Goal: Transaction & Acquisition: Obtain resource

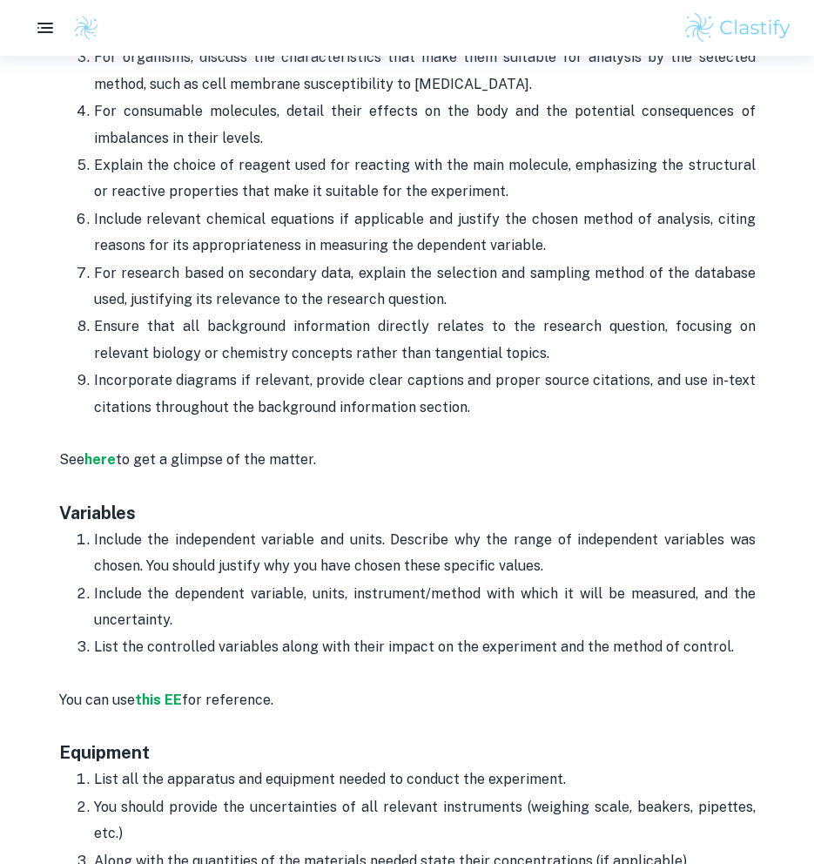
scroll to position [1765, 0]
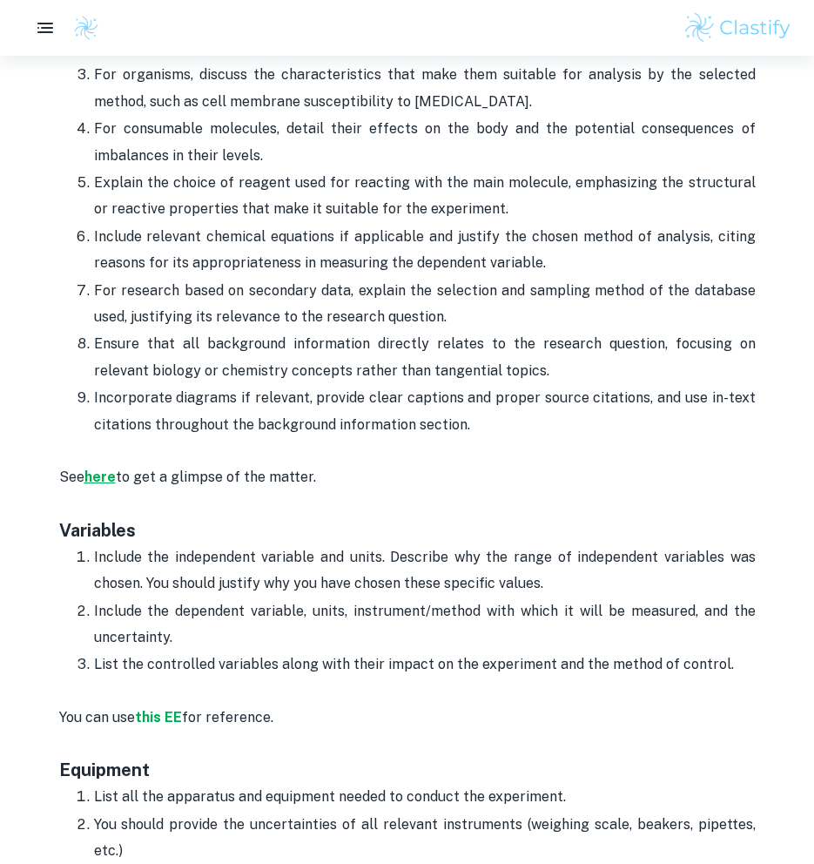
click at [104, 478] on strong "here" at bounding box center [99, 476] width 31 height 17
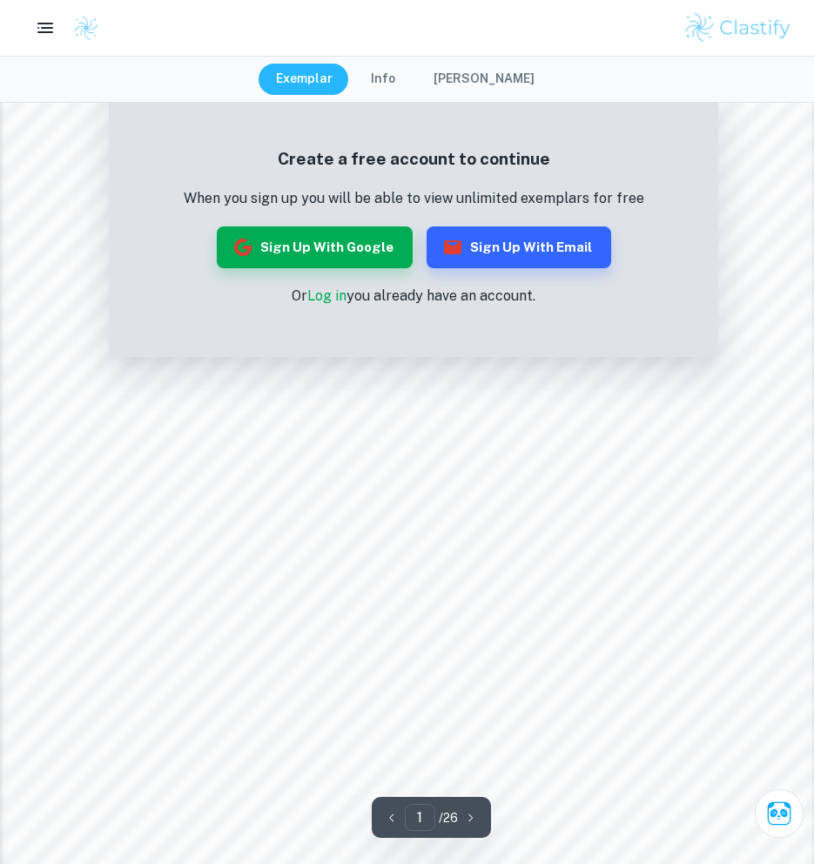
scroll to position [1677, 0]
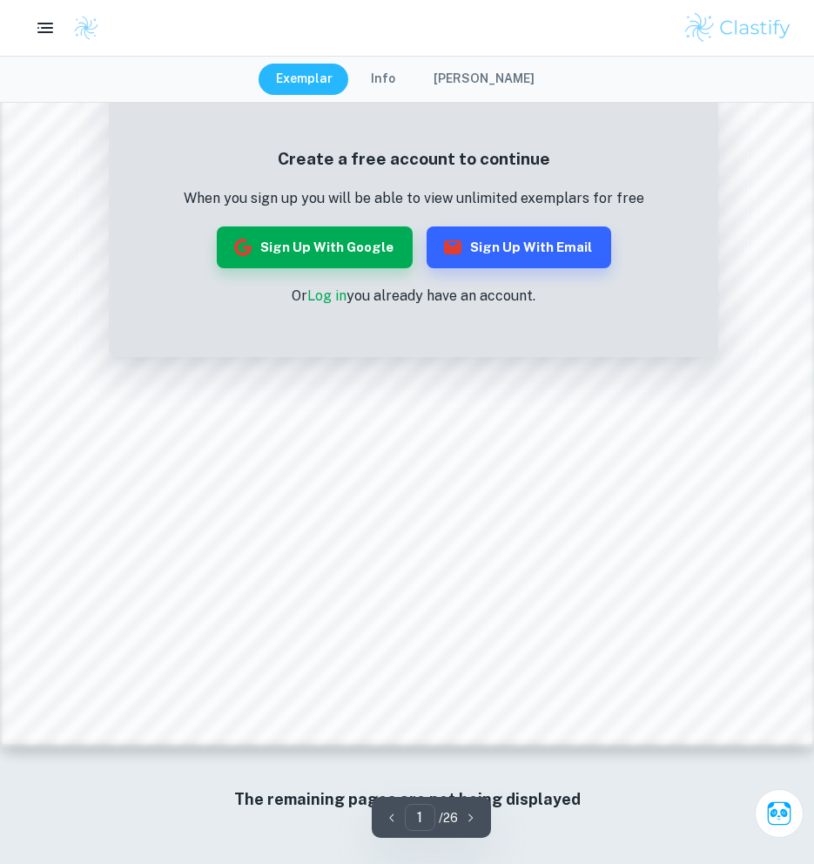
click at [325, 292] on link "Log in" at bounding box center [326, 295] width 39 height 17
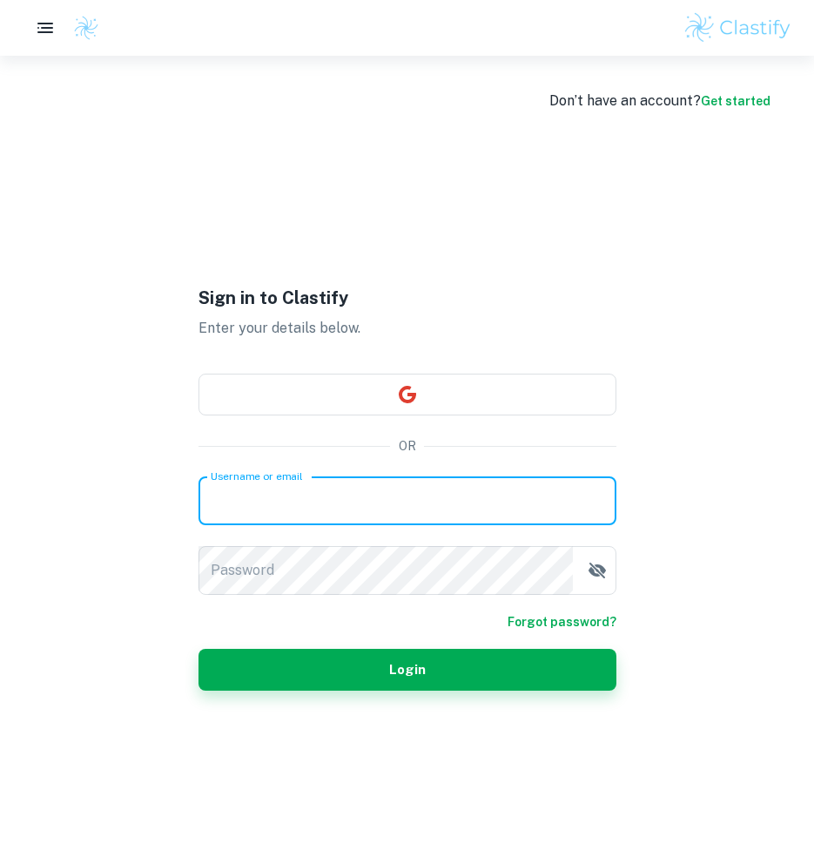
click at [370, 494] on input "Username or email" at bounding box center [408, 500] width 418 height 49
type input "allisonfong2026@cdnis.edu.hk"
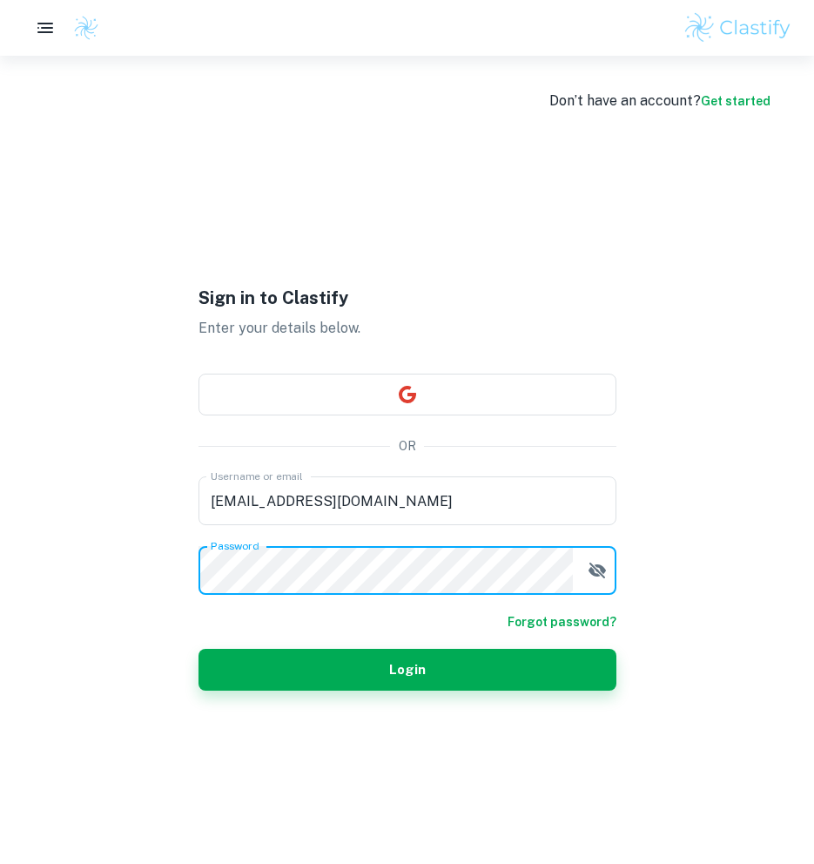
click at [199, 649] on button "Login" at bounding box center [408, 670] width 418 height 42
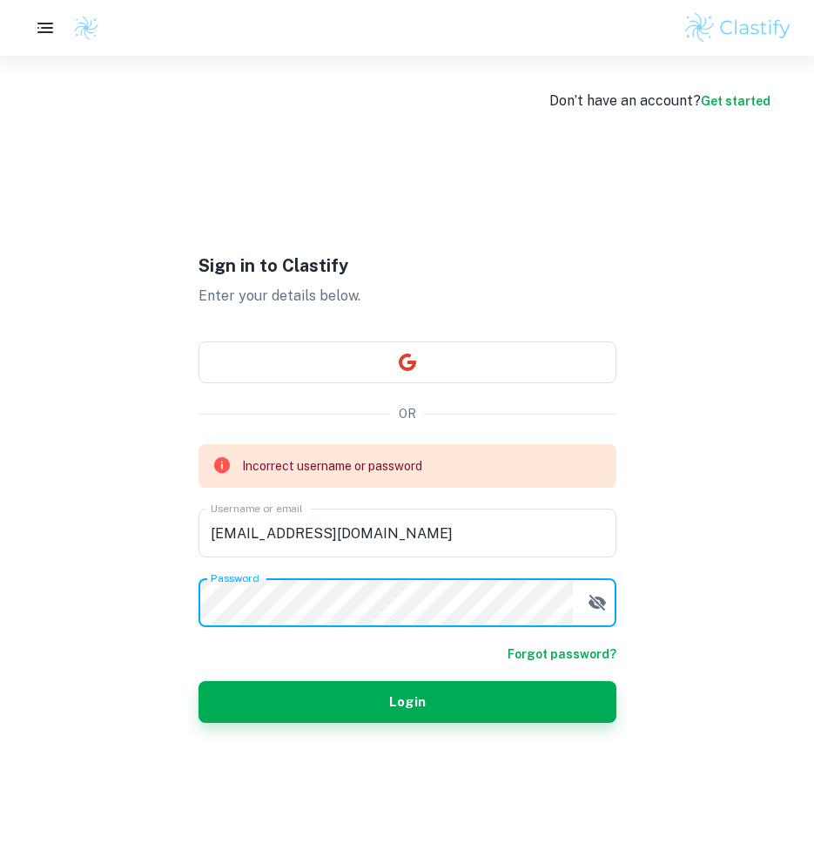
click at [433, 363] on div "Sign in to Clastify Enter your details below. OR Incorrect username or password…" at bounding box center [408, 488] width 418 height 864
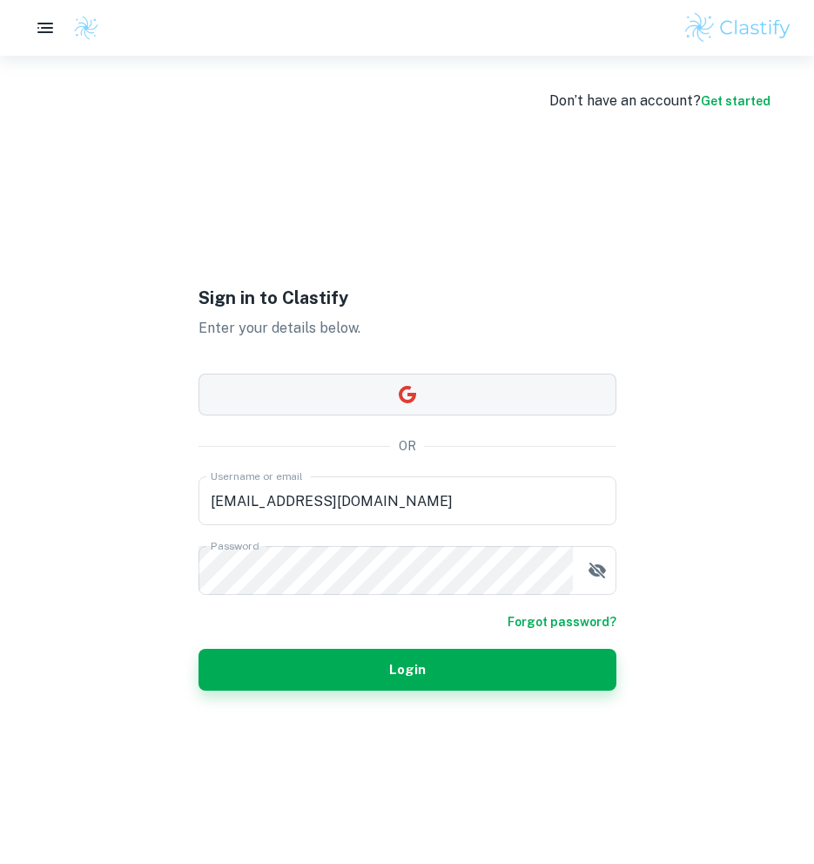
click at [425, 389] on button "button" at bounding box center [408, 395] width 418 height 42
click at [536, 620] on link "Forgot password?" at bounding box center [562, 621] width 109 height 19
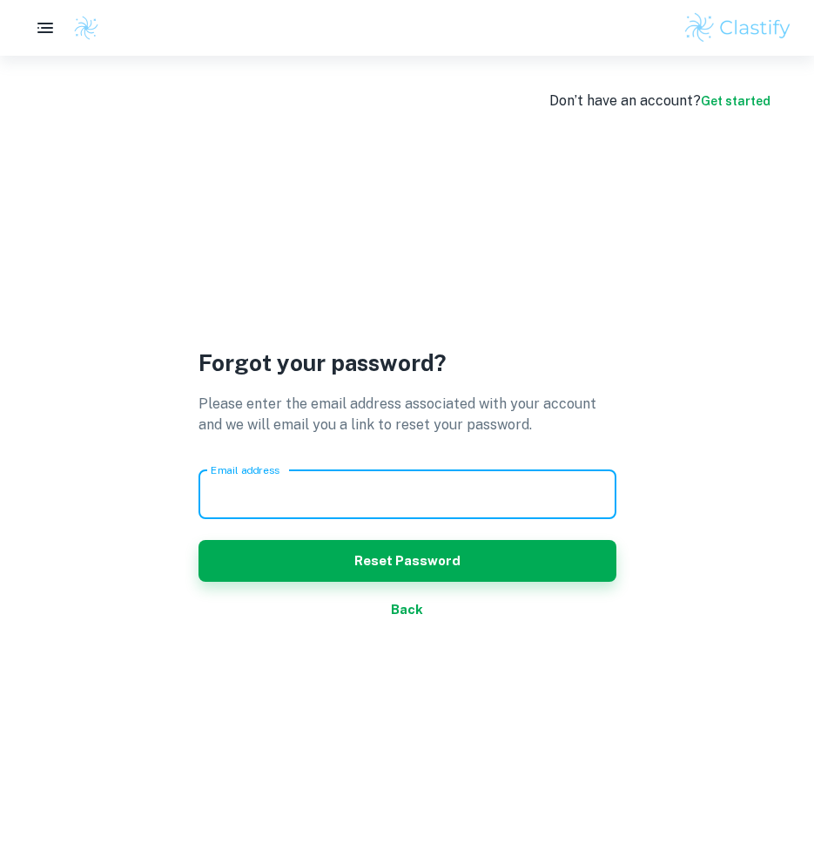
click at [392, 492] on input "Email address" at bounding box center [408, 494] width 418 height 49
type input "l"
type input "allisonfong2026@cdnis.edu.hk"
click at [199, 540] on button "Reset Password" at bounding box center [408, 561] width 418 height 42
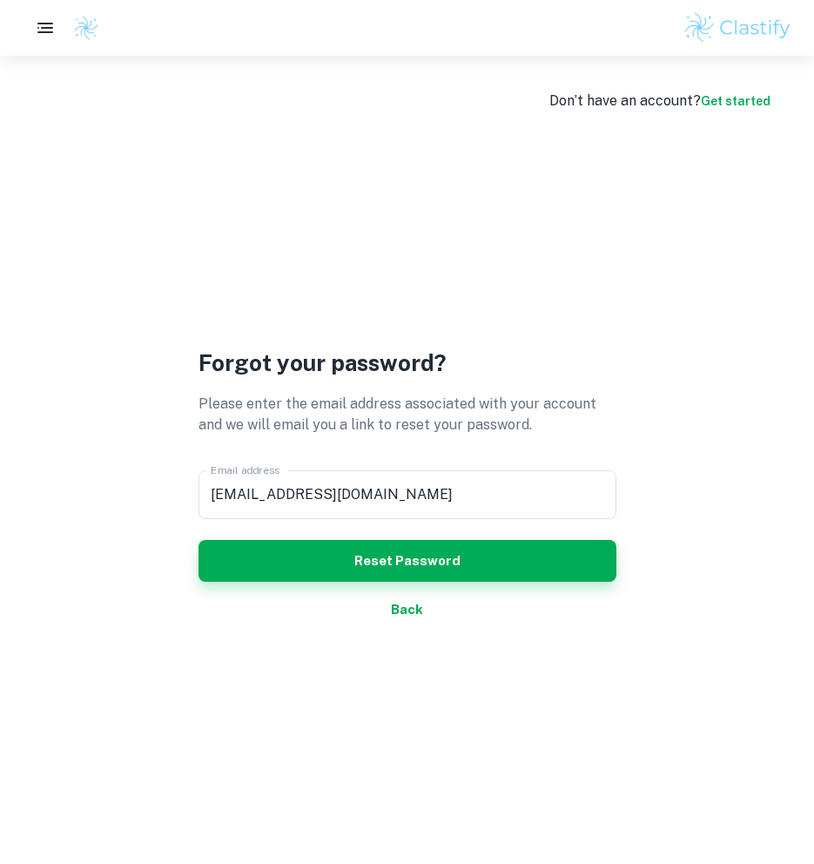
click at [404, 641] on div "Forgot your password? Please enter the email address associated with your accou…" at bounding box center [408, 488] width 418 height 864
click at [736, 98] on link "Get started" at bounding box center [736, 101] width 70 height 14
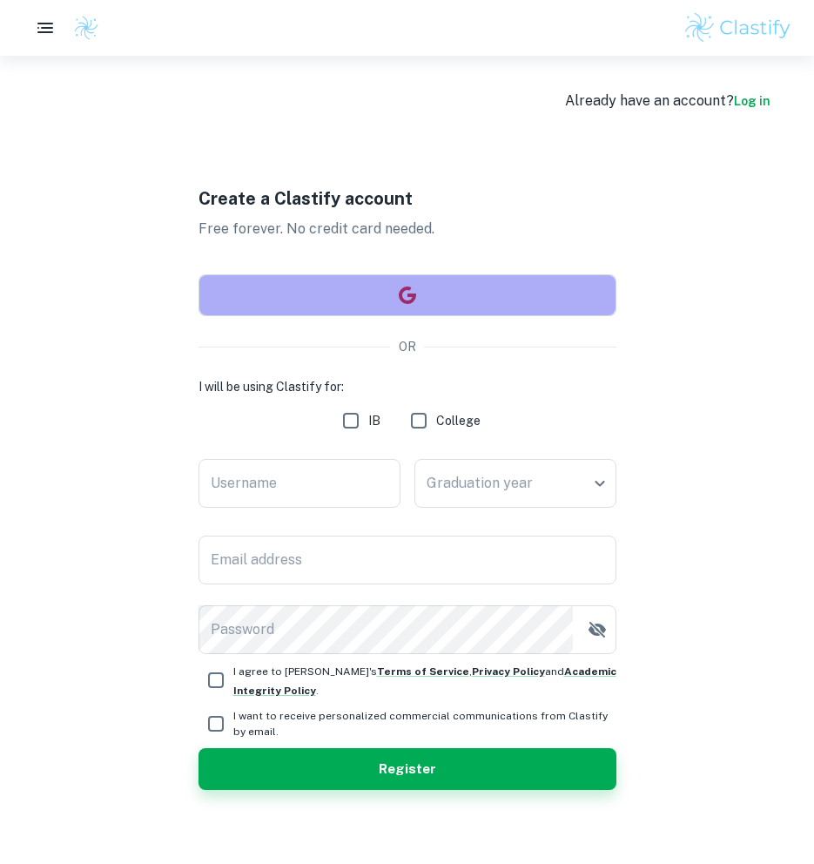
click at [340, 293] on button "button" at bounding box center [408, 295] width 418 height 42
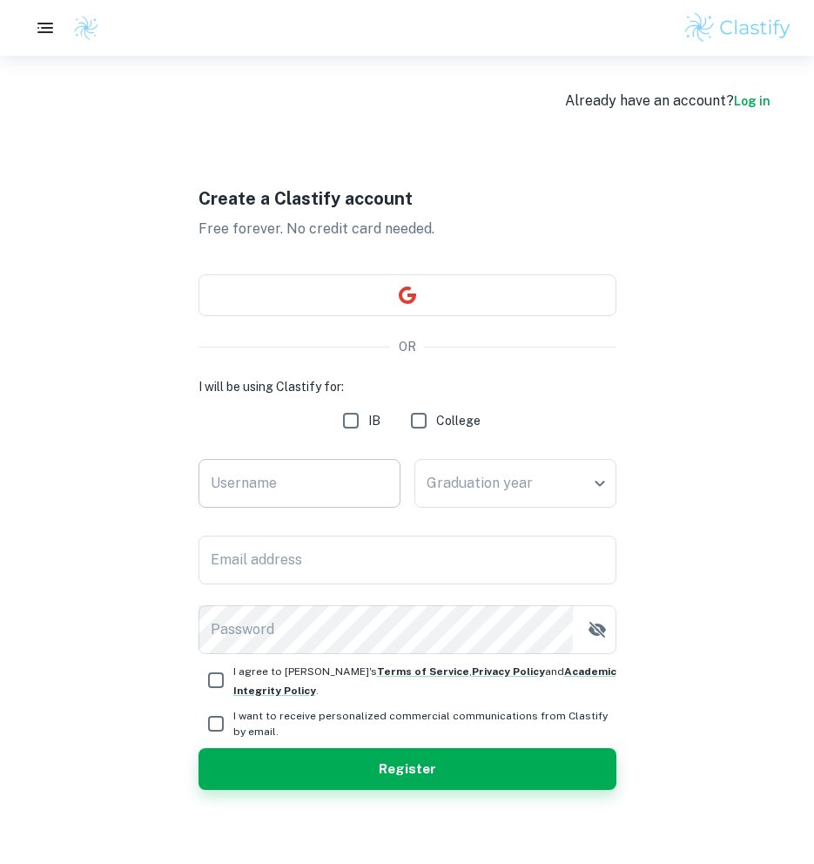
click at [273, 501] on input "Username" at bounding box center [300, 483] width 202 height 49
click at [339, 425] on input "IB" at bounding box center [350, 420] width 35 height 35
checkbox input "true"
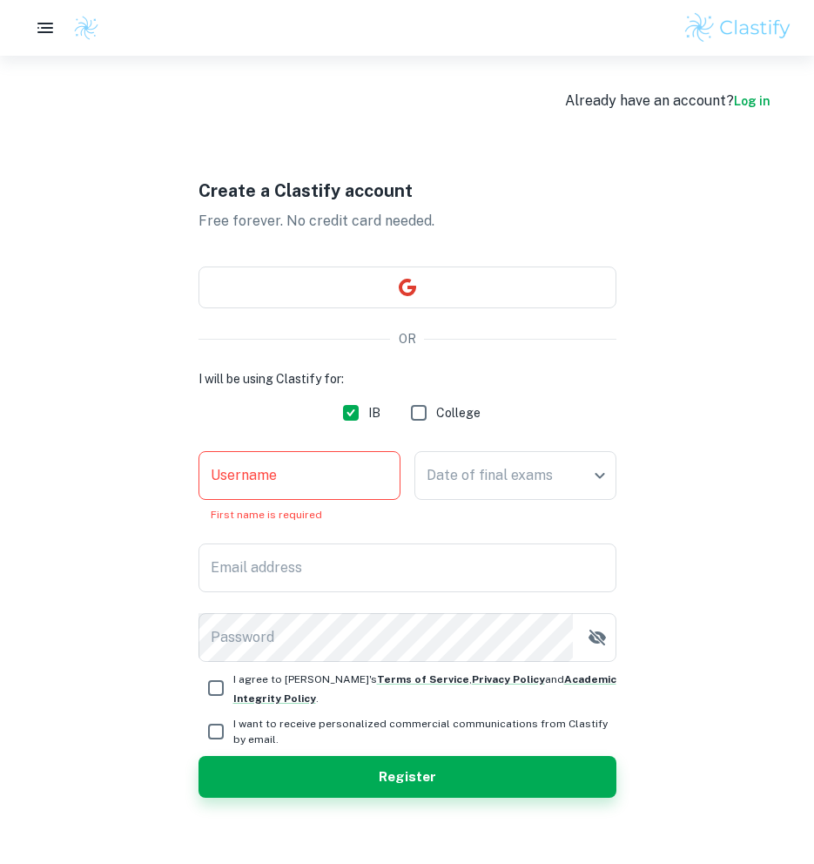
click at [325, 468] on input "Username" at bounding box center [300, 475] width 202 height 49
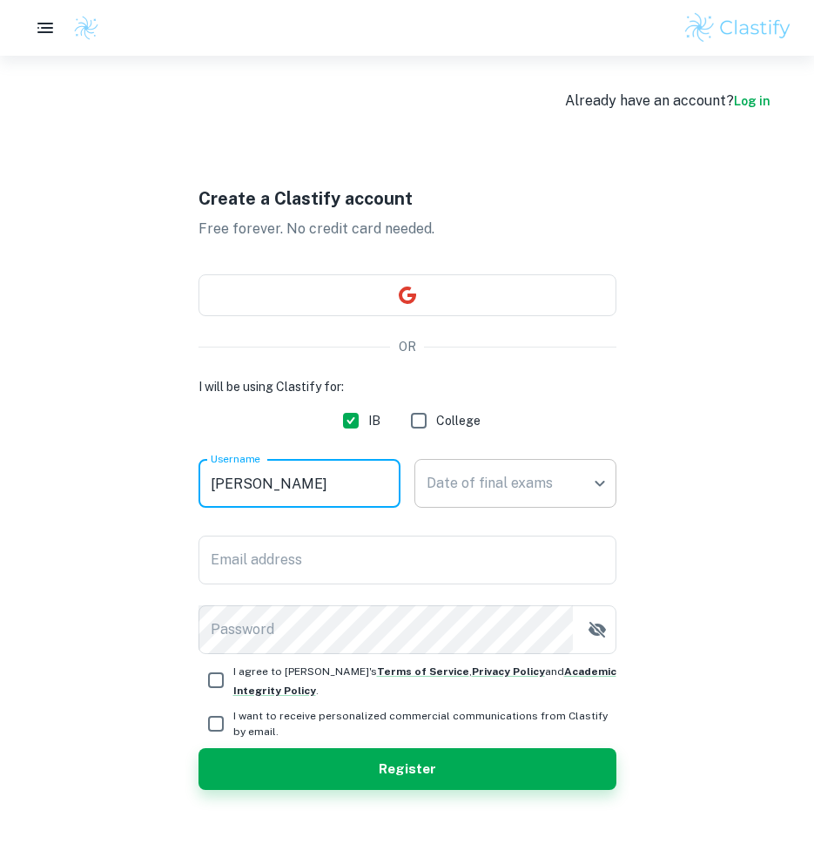
type input "Allison"
click at [524, 461] on body "We value your privacy We use cookies to enhance your browsing experience, serve…" at bounding box center [407, 488] width 814 height 864
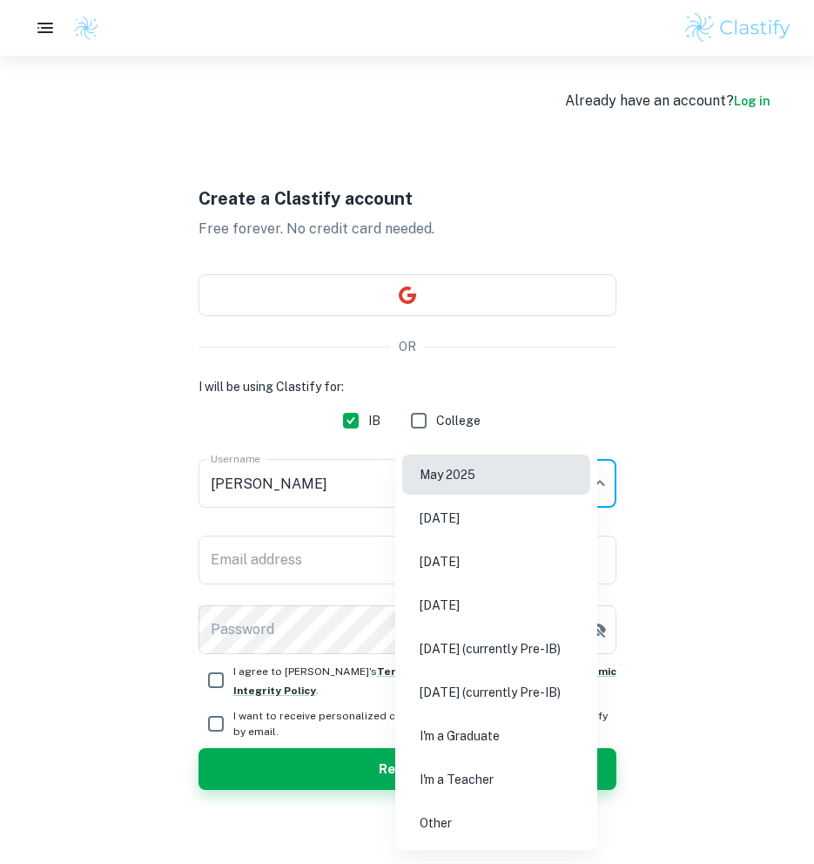
click at [493, 569] on li "May 2026" at bounding box center [496, 562] width 188 height 40
type input "M26"
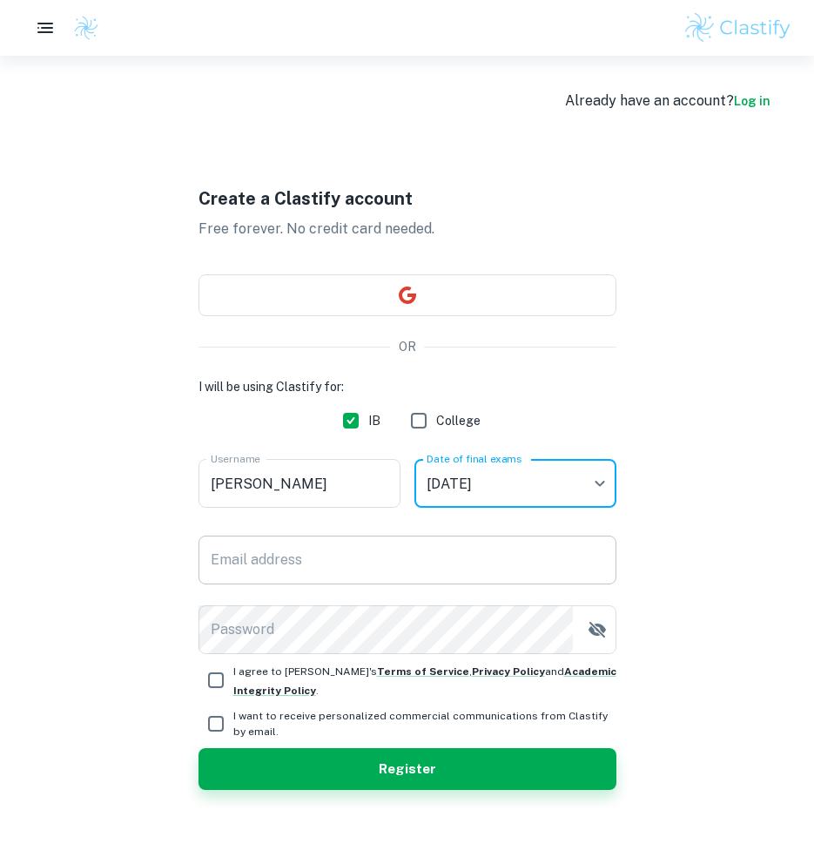
click at [386, 572] on input "Email address" at bounding box center [408, 559] width 418 height 49
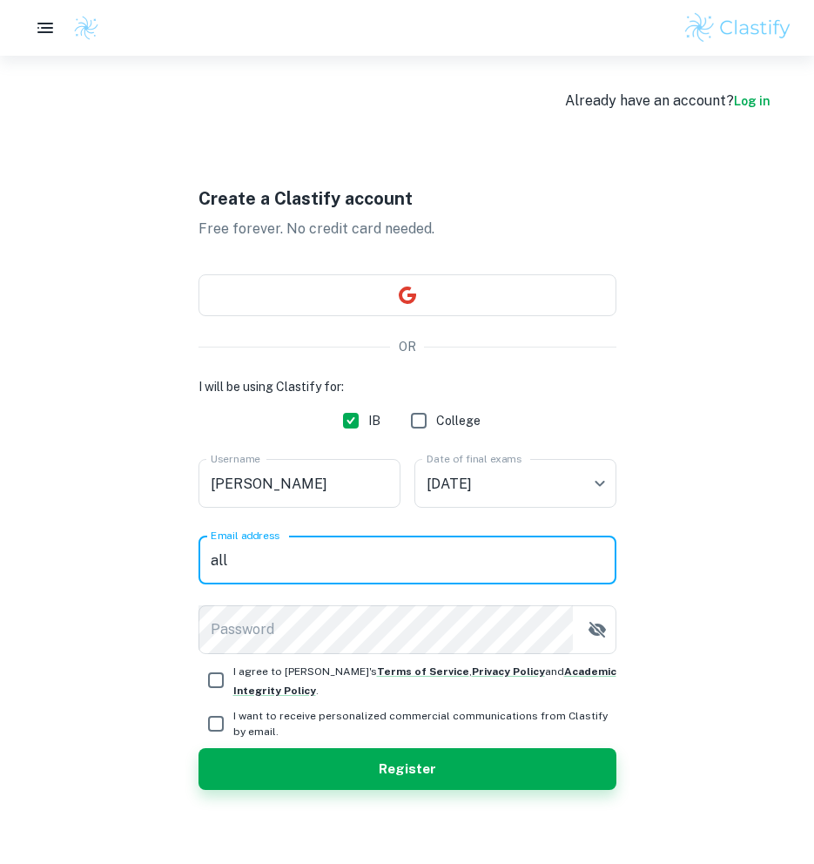
type input "allisonfong2026@cdnis.edu.hk"
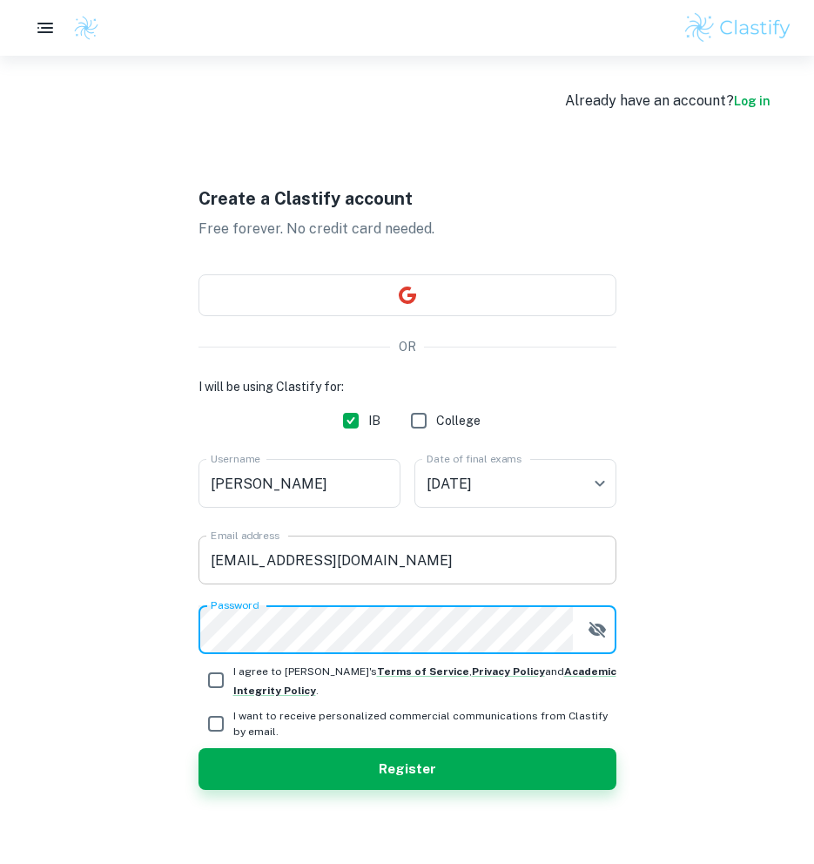
scroll to position [56, 0]
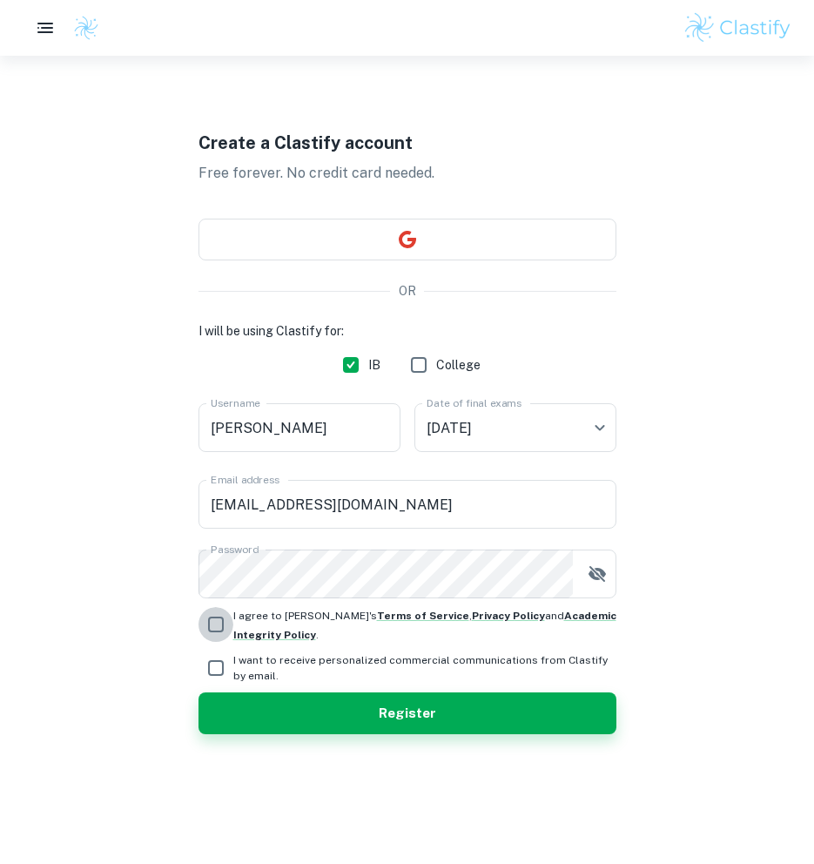
click at [218, 611] on input "I agree to Clastify's Terms of Service , Privacy Policy and Academic Integrity …" at bounding box center [216, 624] width 35 height 35
checkbox input "true"
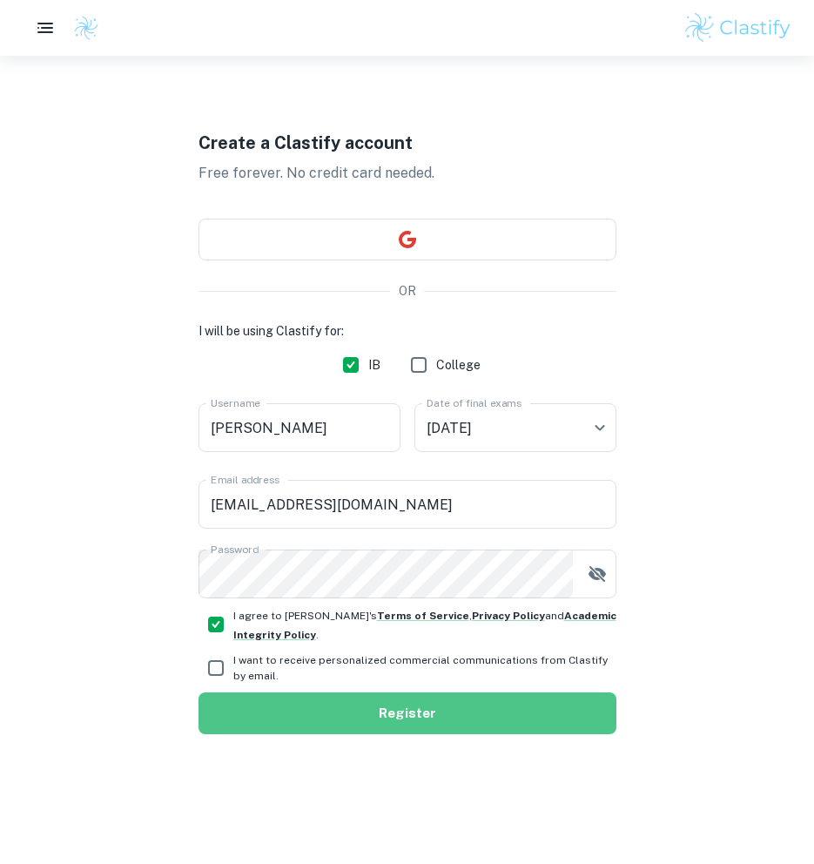
click at [276, 698] on button "Register" at bounding box center [408, 713] width 418 height 42
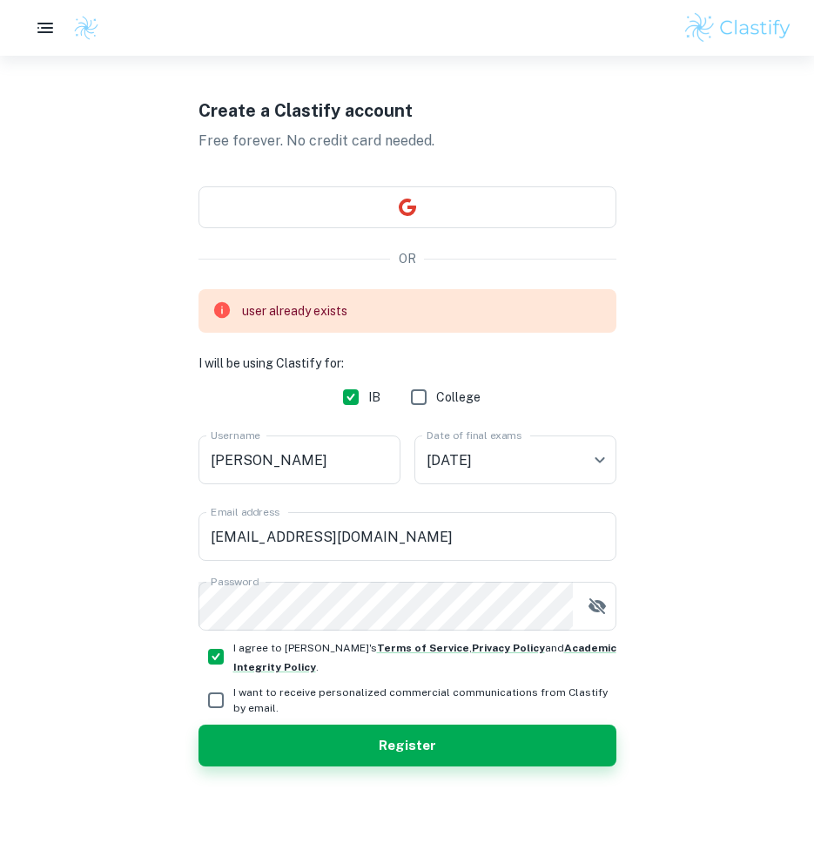
scroll to position [0, 0]
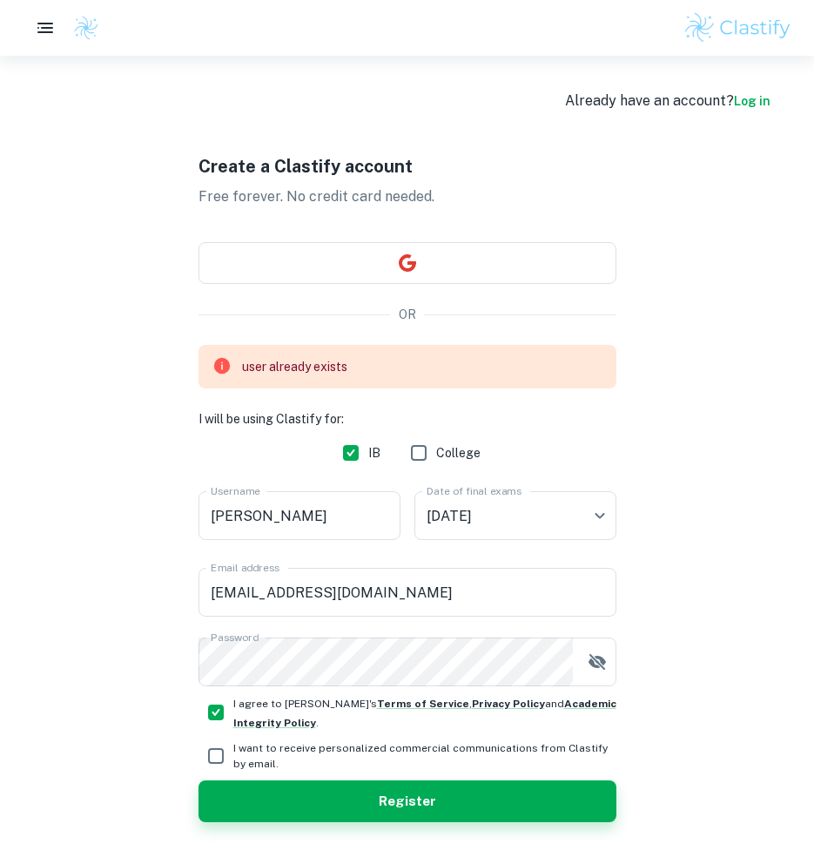
click at [742, 99] on link "Log in" at bounding box center [752, 101] width 37 height 14
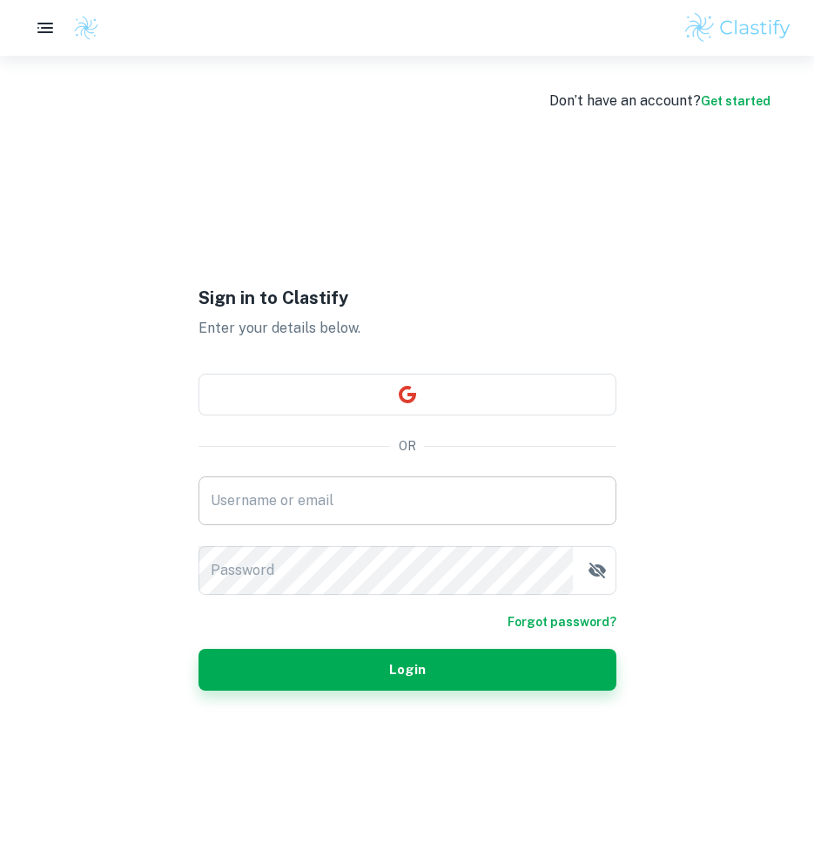
click at [407, 514] on input "Username or email" at bounding box center [408, 500] width 418 height 49
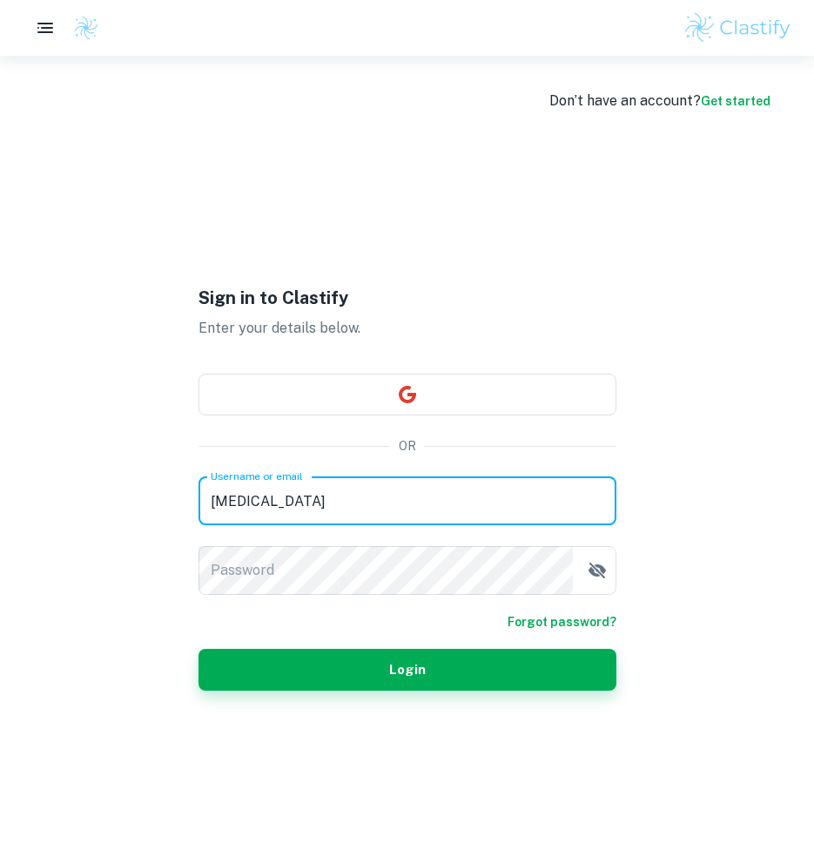
type input "allisonfong2026@cdnis.edu.hk"
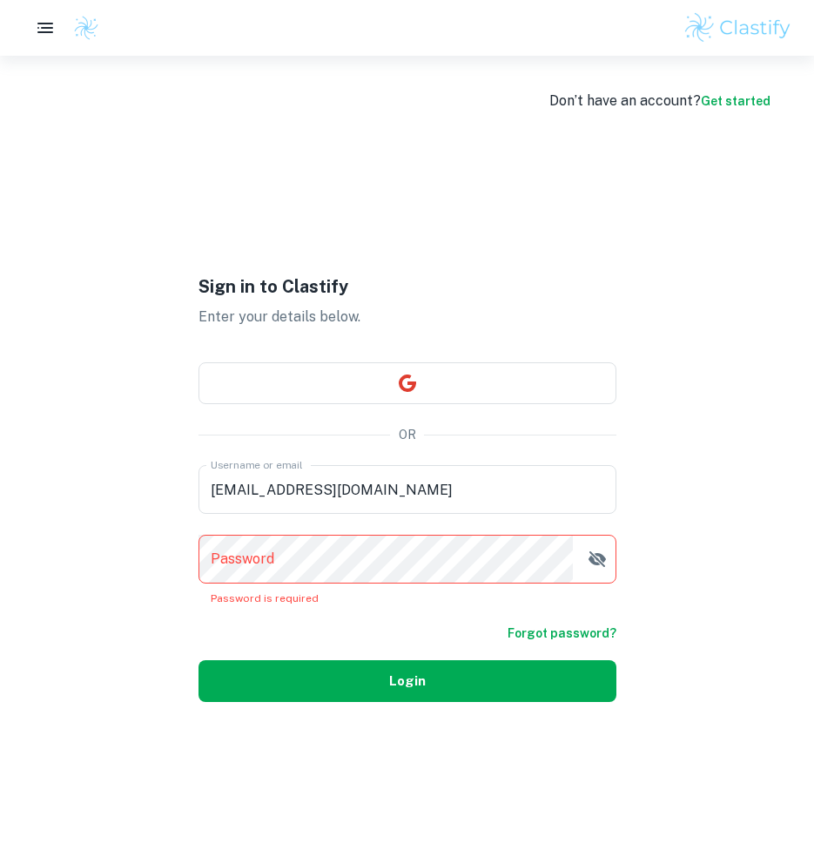
click at [384, 657] on form "Username or email allisonfong2026@cdnis.edu.hk Username or email Password Passw…" at bounding box center [408, 583] width 418 height 237
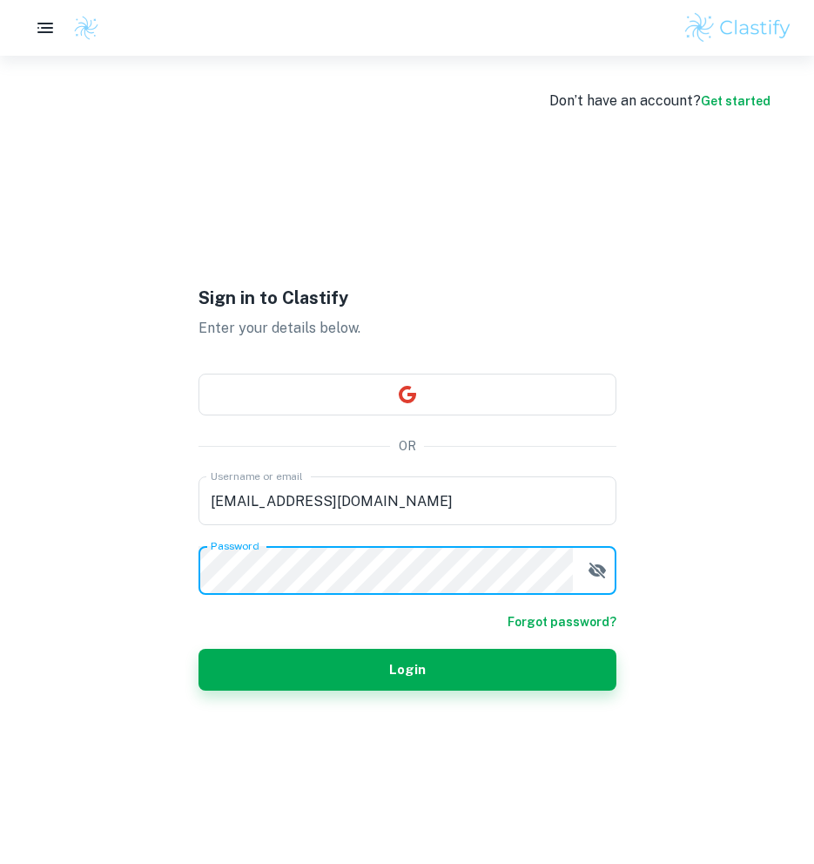
click at [199, 649] on button "Login" at bounding box center [408, 670] width 418 height 42
click at [320, 682] on button "Login" at bounding box center [408, 670] width 418 height 42
click at [199, 649] on button "Login" at bounding box center [408, 670] width 418 height 42
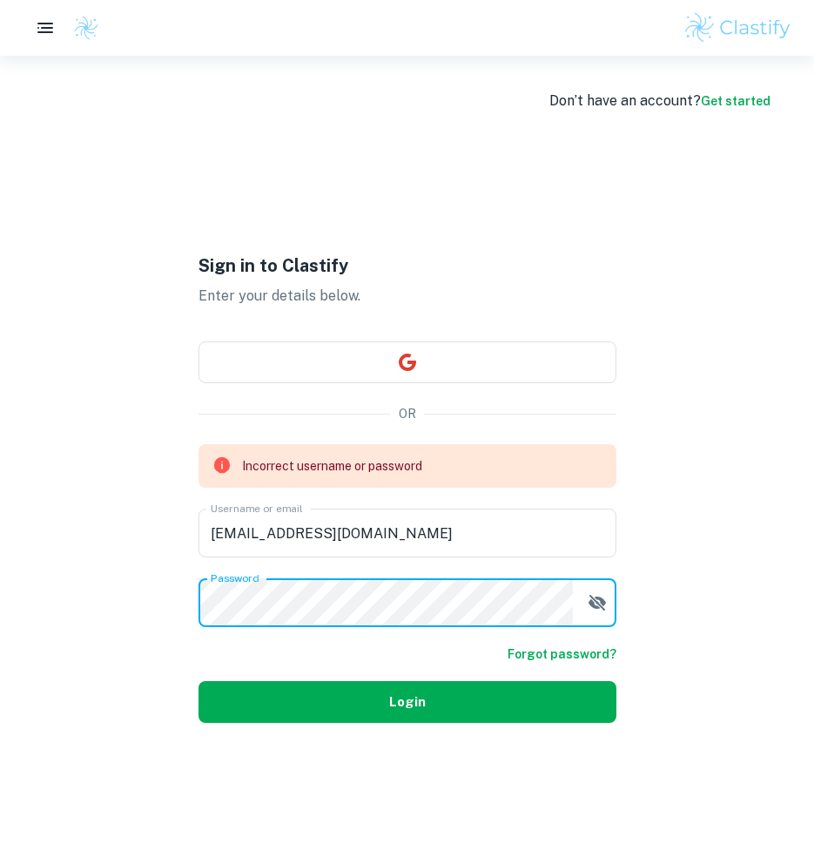
click at [583, 657] on form "Incorrect username or password Username or email allisonfong2026@cdnis.edu.hk U…" at bounding box center [408, 583] width 418 height 279
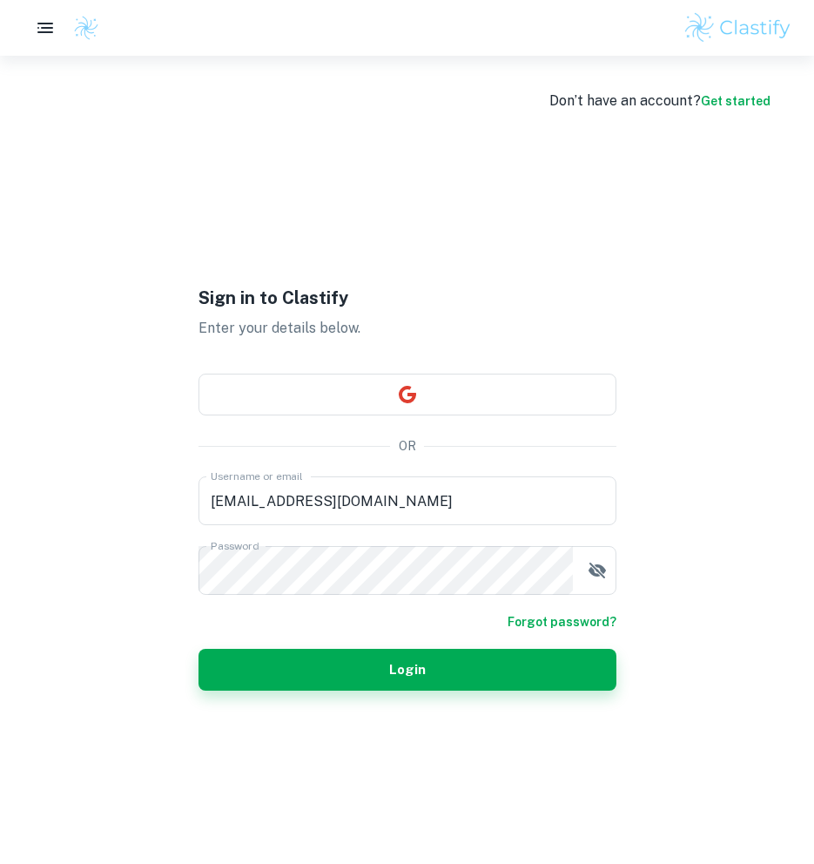
click at [548, 616] on link "Forgot password?" at bounding box center [562, 621] width 109 height 19
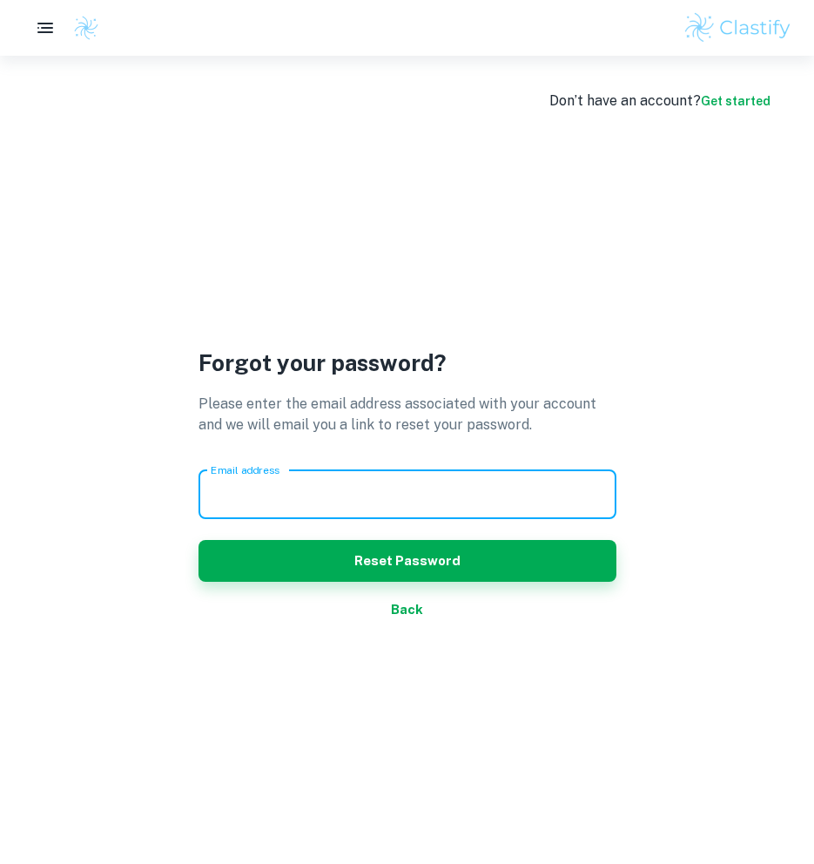
click at [456, 500] on input "Email address" at bounding box center [408, 494] width 418 height 49
type input "allisonfong2026@cdnis.edu.hk"
click at [199, 540] on button "Reset Password" at bounding box center [408, 561] width 418 height 42
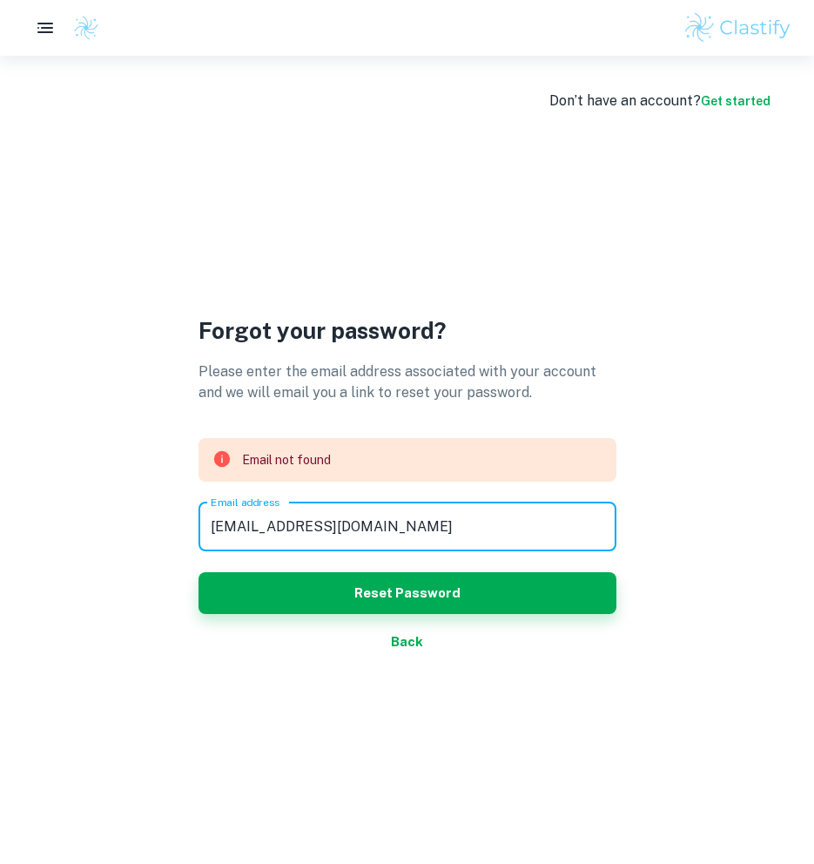
click at [425, 632] on div "Forgot your password? Please enter the email address associated with your accou…" at bounding box center [408, 488] width 418 height 864
